Goal: Transaction & Acquisition: Book appointment/travel/reservation

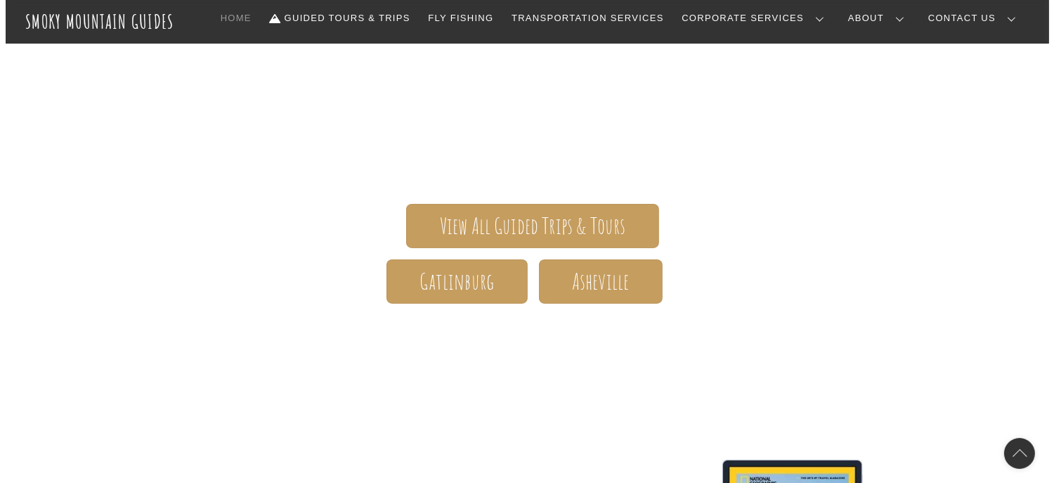
scroll to position [70, 0]
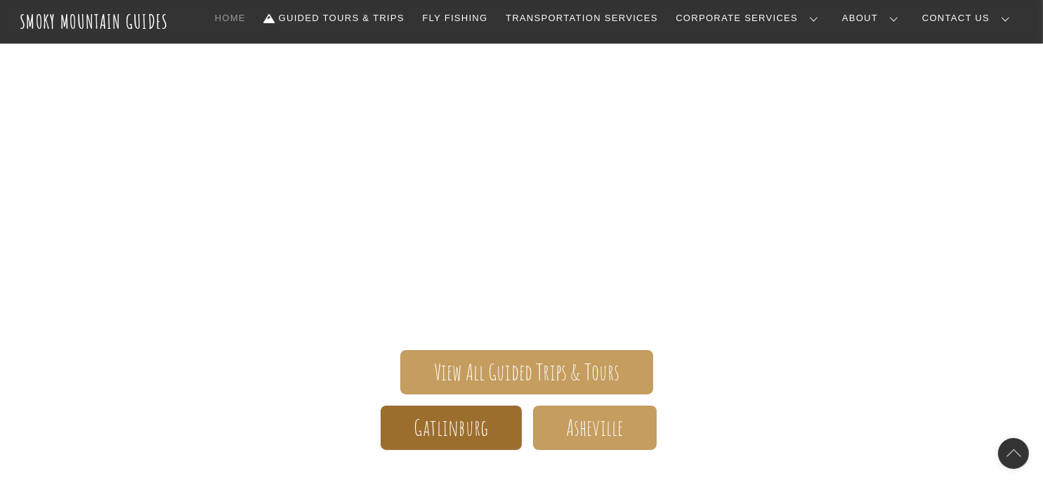
click at [486, 426] on span "Gatlinburg" at bounding box center [452, 427] width 74 height 15
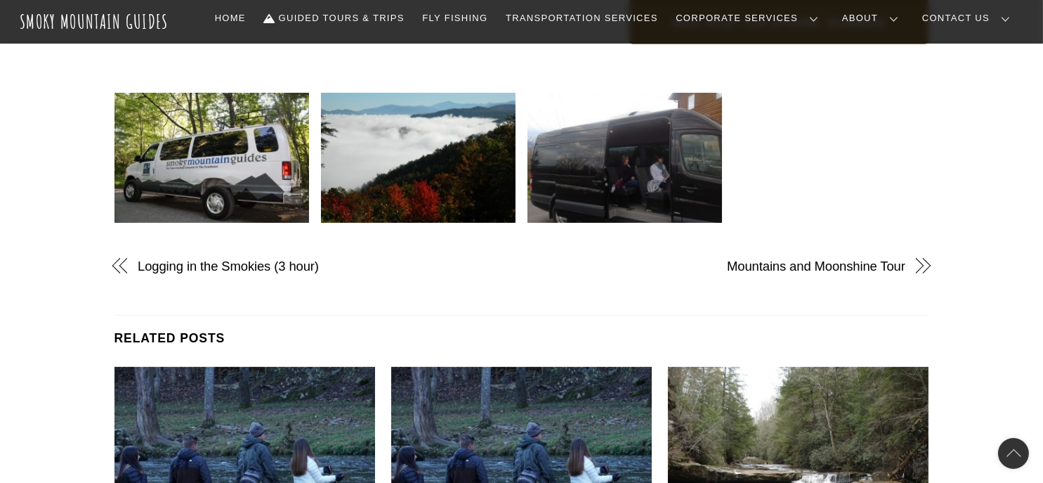
scroll to position [632, 0]
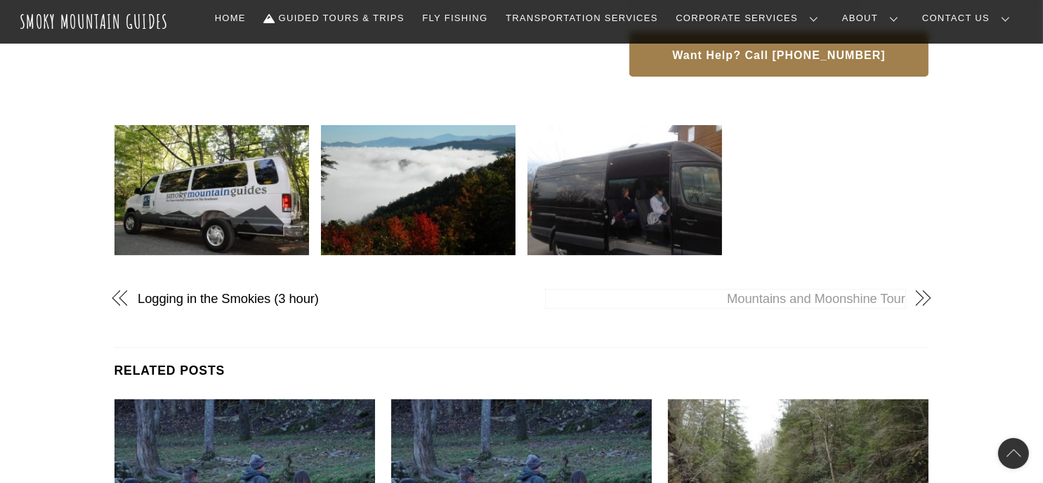
click at [891, 289] on link "Mountains and Moonshine Tour" at bounding box center [726, 298] width 360 height 18
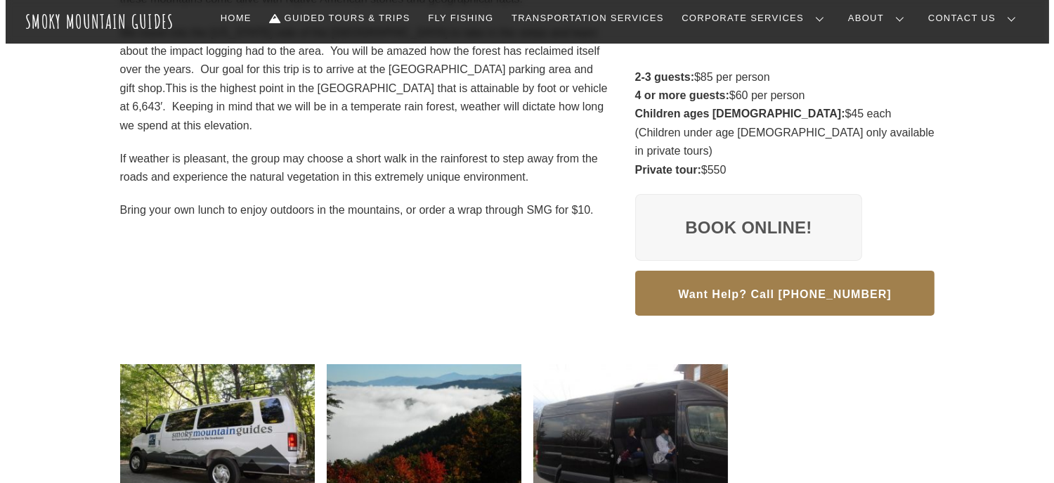
scroll to position [351, 0]
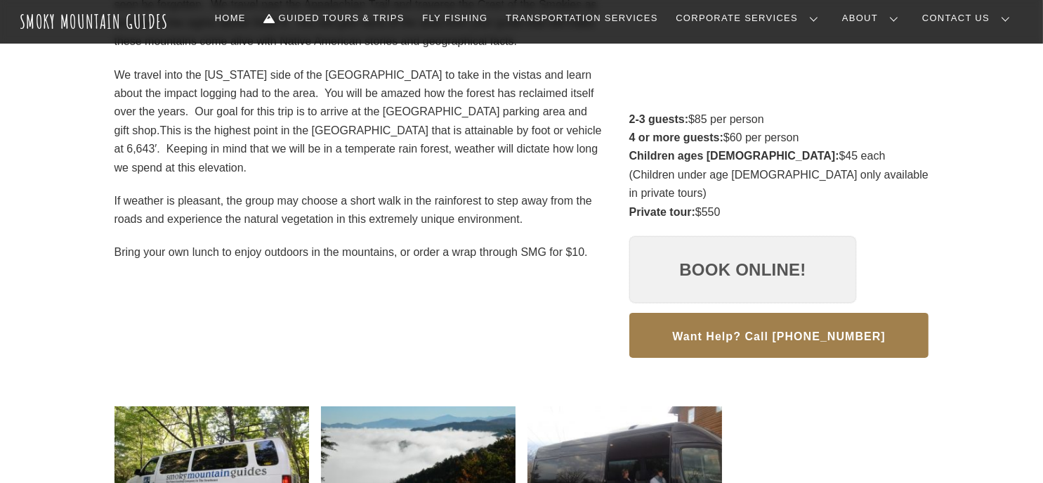
click at [724, 250] on link "Book Online!" at bounding box center [744, 269] width 228 height 67
